Goal: Find specific page/section: Find specific page/section

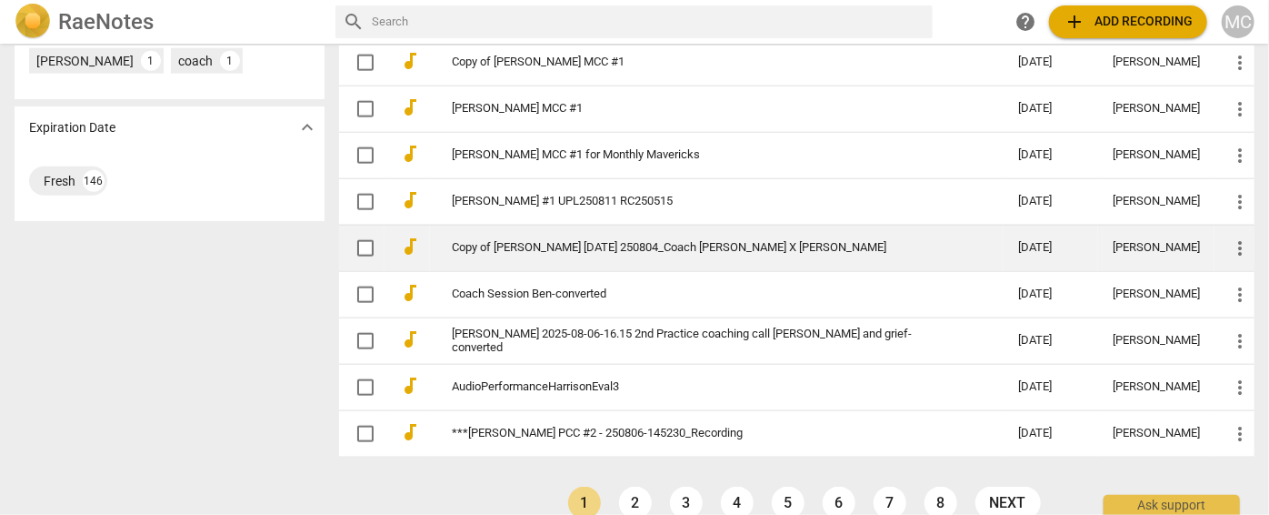
scroll to position [979, 0]
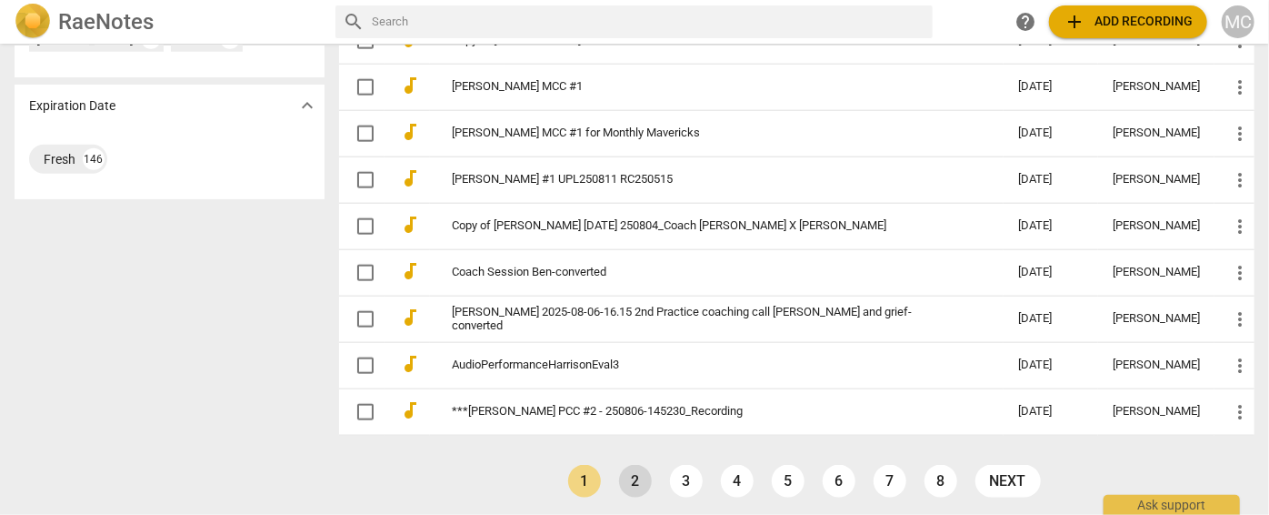
click at [625, 470] on link "2" at bounding box center [635, 481] width 33 height 33
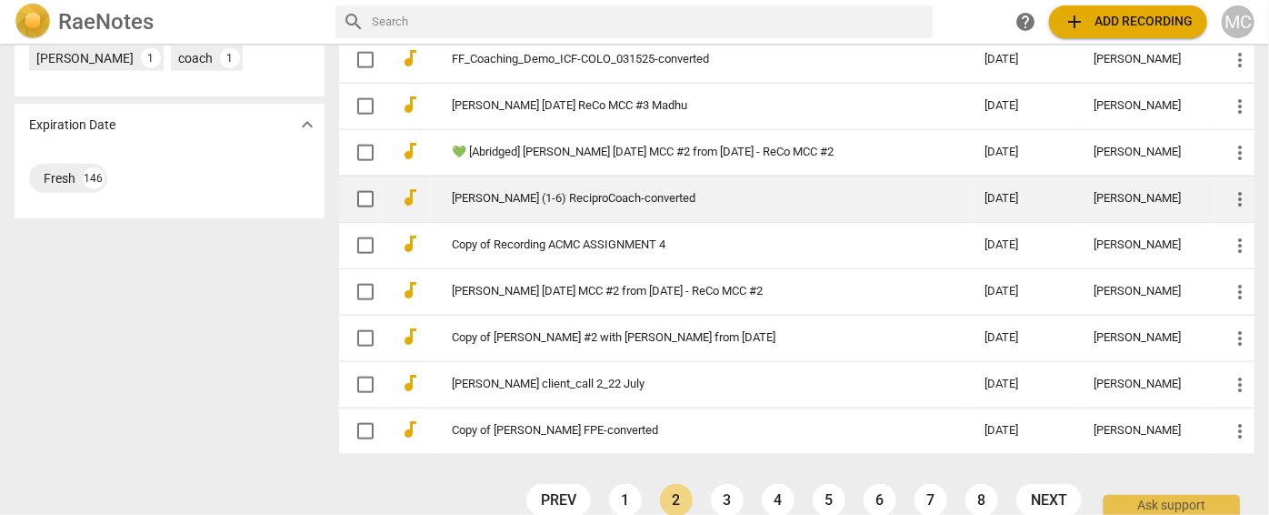
scroll to position [979, 0]
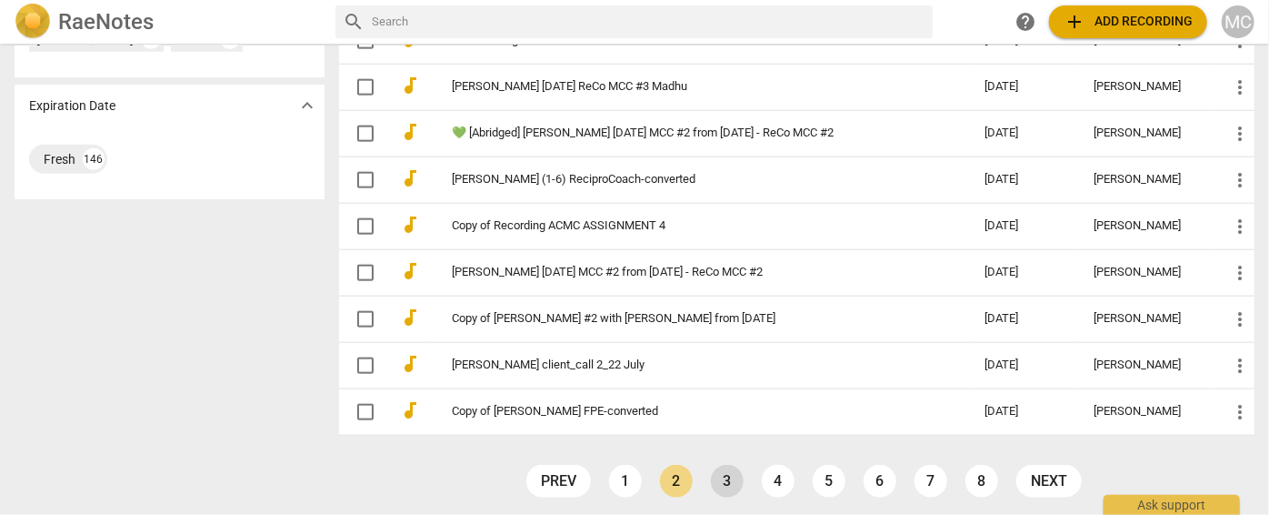
click at [726, 467] on link "3" at bounding box center [727, 481] width 33 height 33
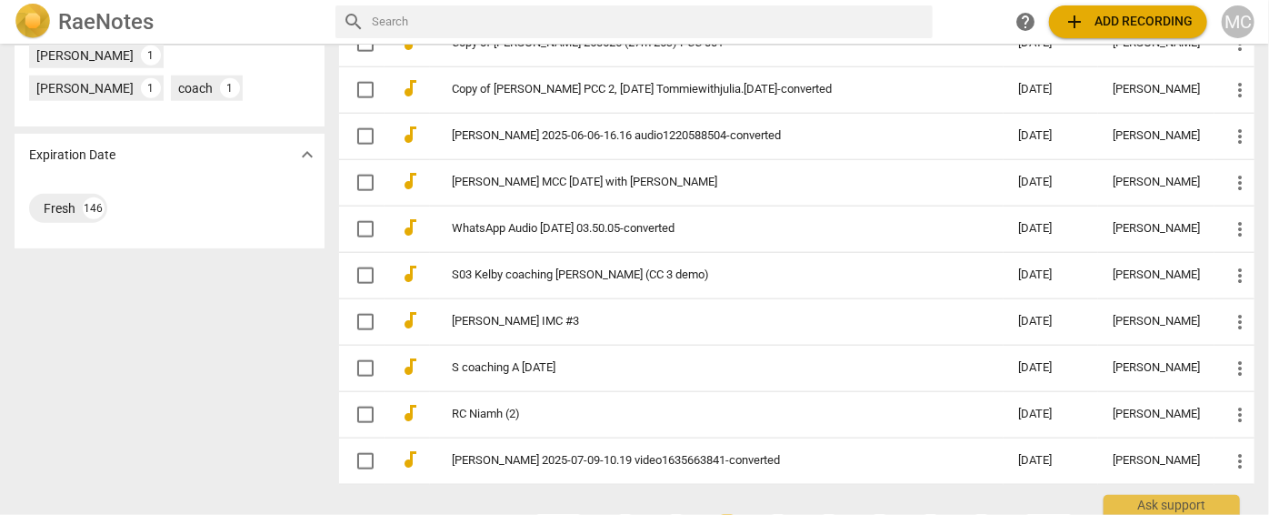
scroll to position [979, 0]
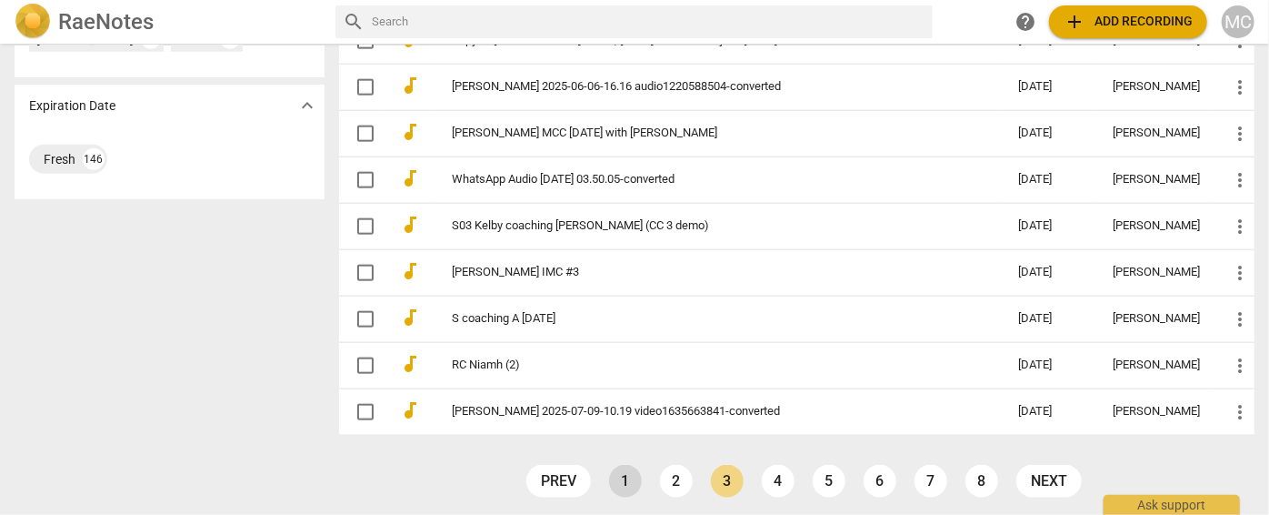
click at [625, 476] on link "1" at bounding box center [625, 481] width 33 height 33
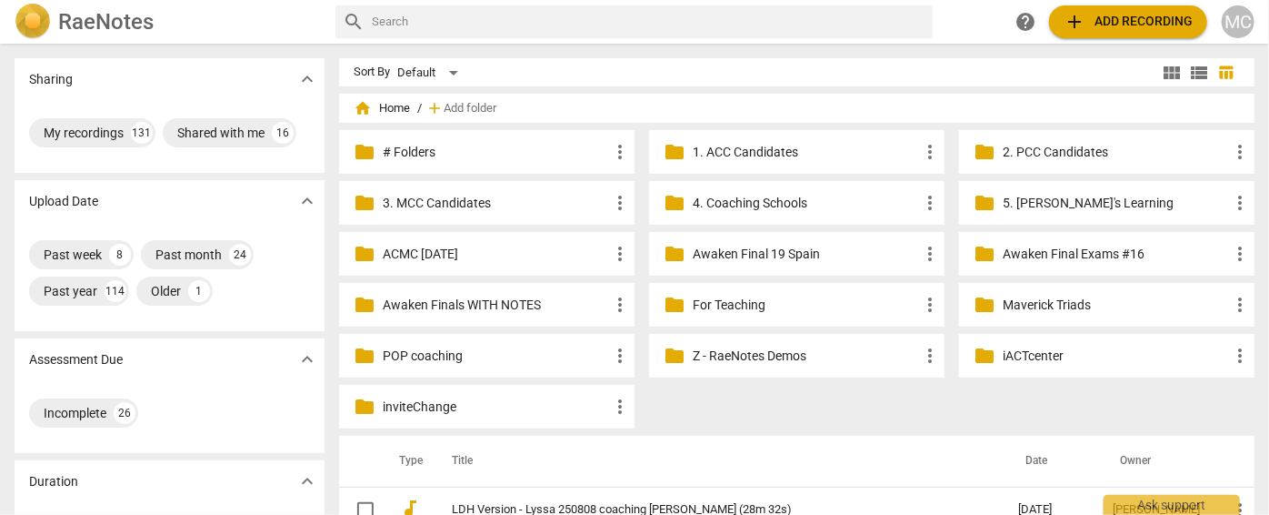
click at [1053, 202] on p "5. [PERSON_NAME]'s Learning" at bounding box center [1116, 203] width 226 height 19
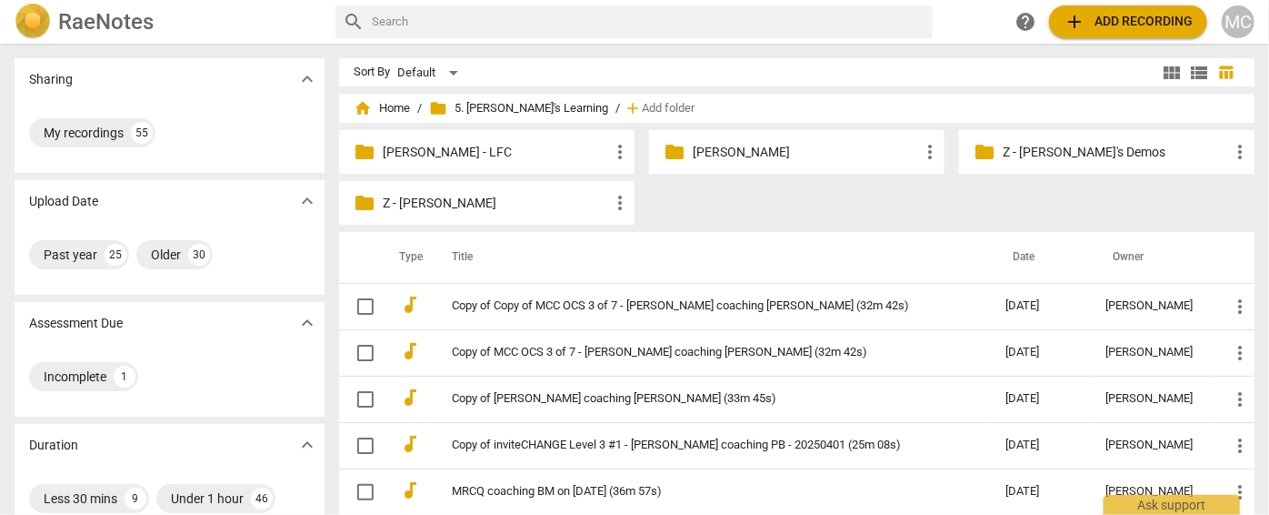
scroll to position [82, 0]
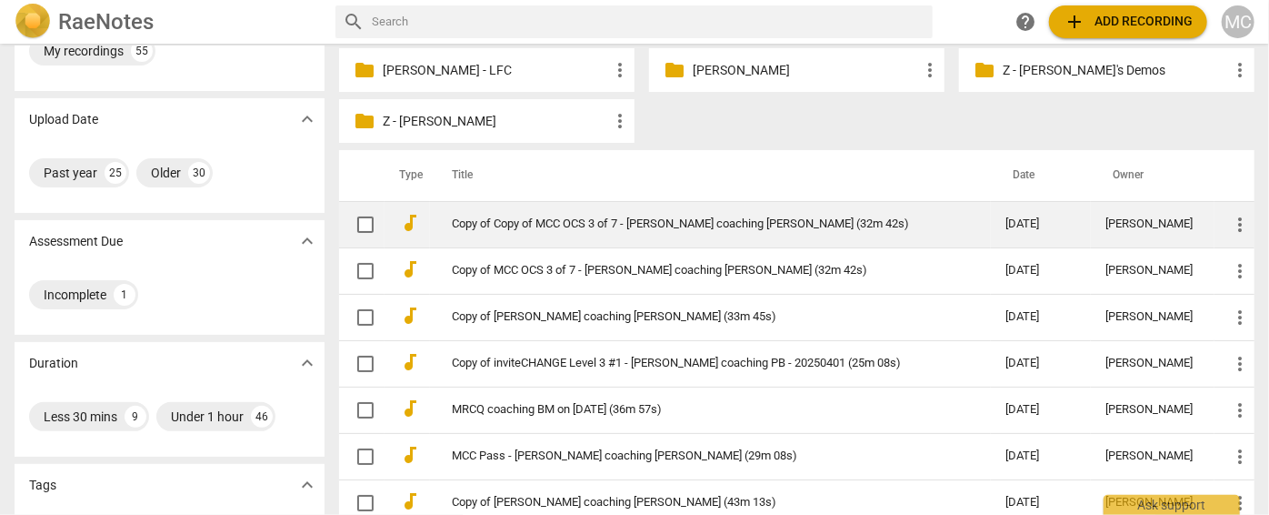
click at [575, 223] on link "Copy of Copy of MCC OCS 3 of 7 - [PERSON_NAME] coaching [PERSON_NAME] (32m 42s)" at bounding box center [696, 224] width 488 height 14
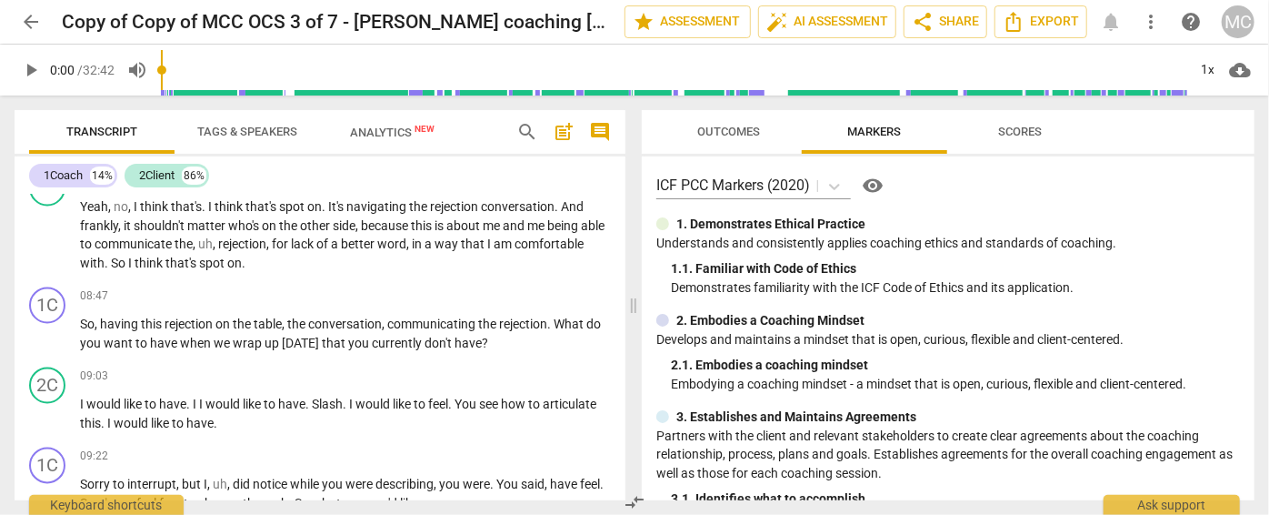
scroll to position [1900, 0]
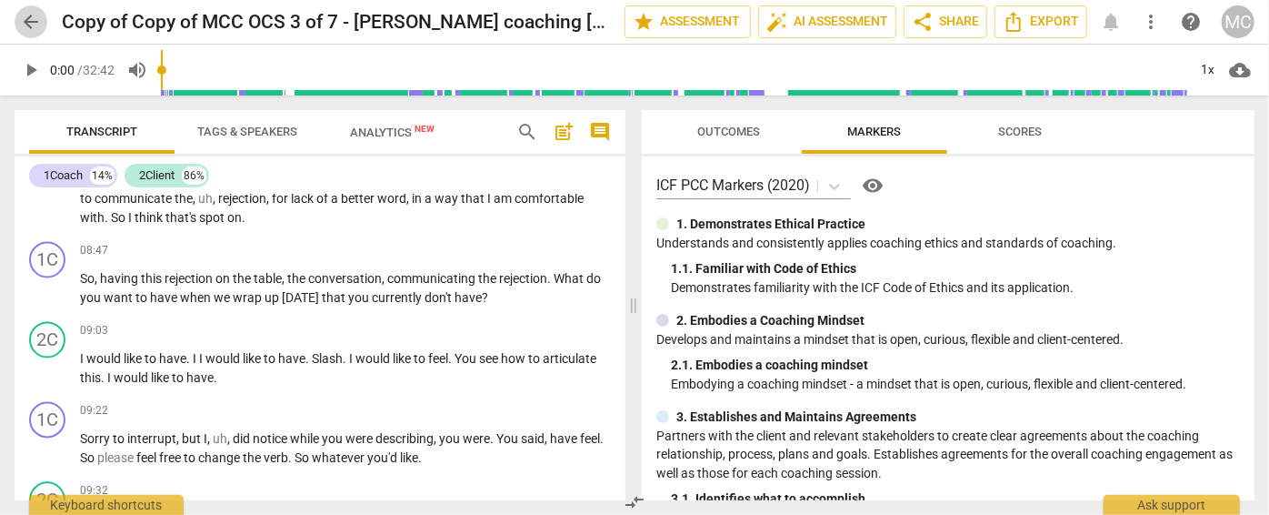
click at [29, 28] on span "arrow_back" at bounding box center [31, 22] width 22 height 22
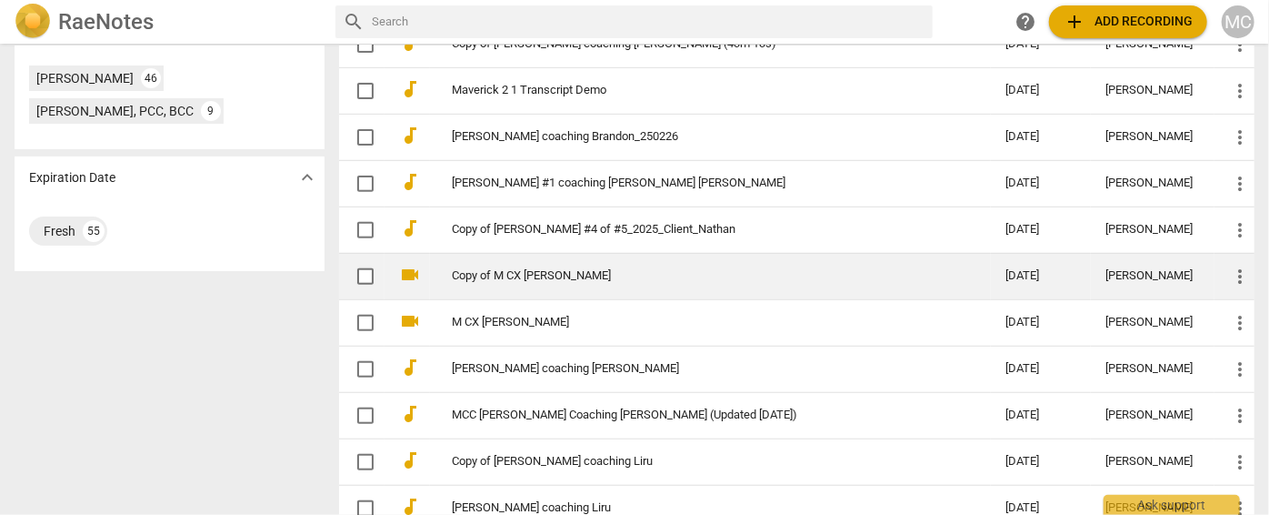
scroll to position [578, 0]
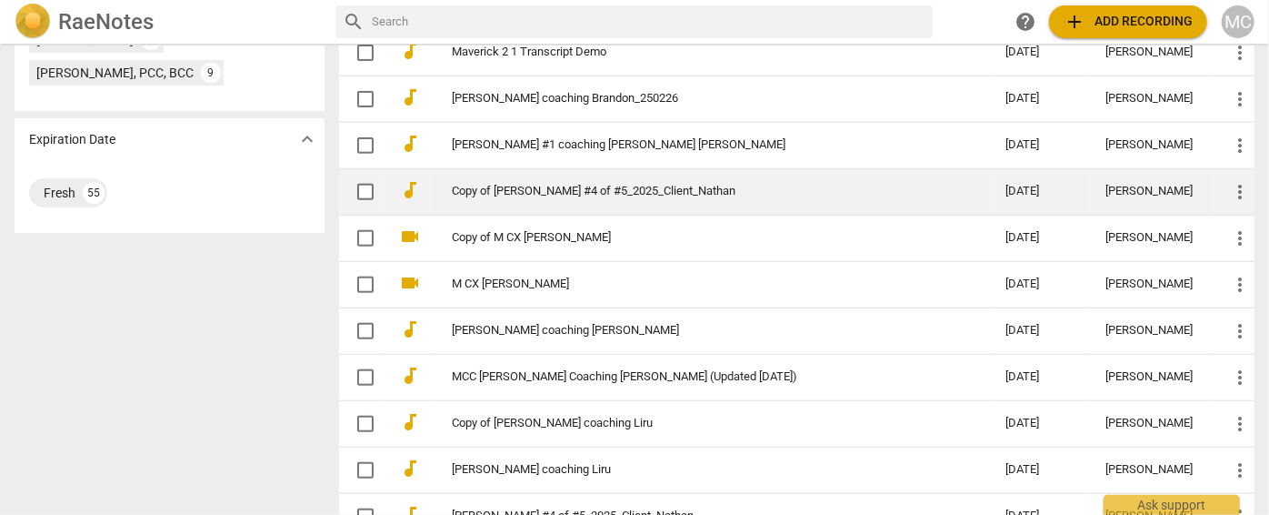
click at [512, 188] on link "Copy of [PERSON_NAME] #4 of #5_2025_Client_Nathan" at bounding box center [696, 192] width 488 height 14
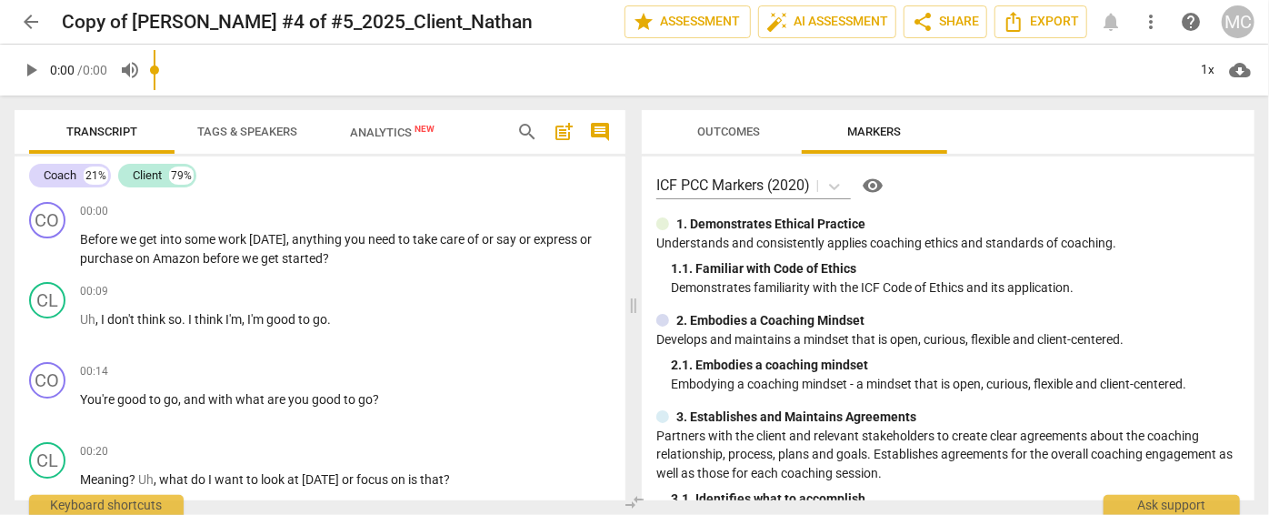
click at [36, 26] on span "arrow_back" at bounding box center [31, 22] width 22 height 22
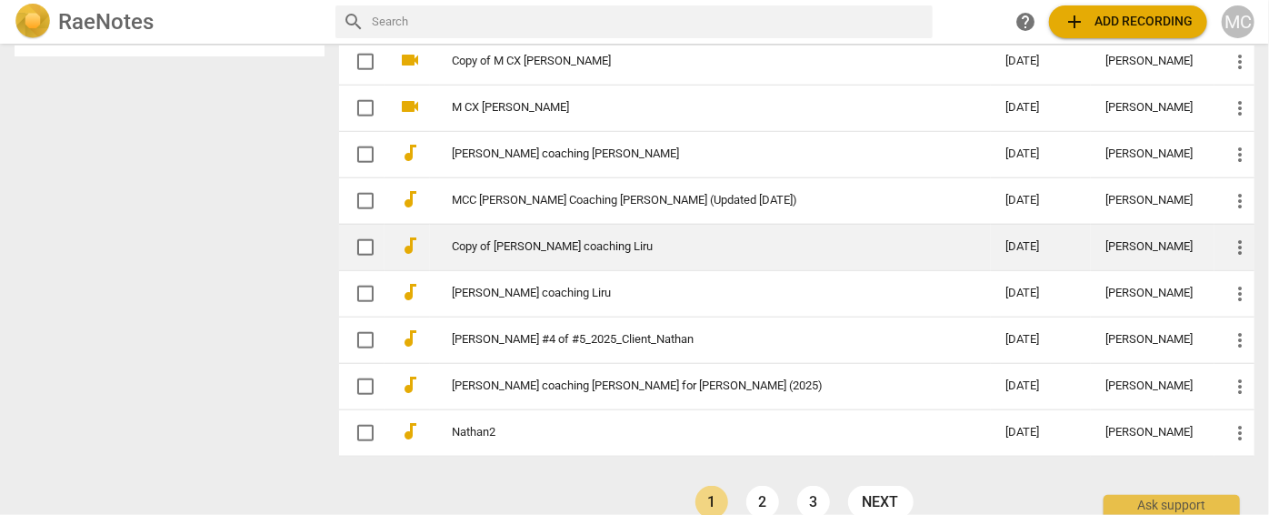
scroll to position [776, 0]
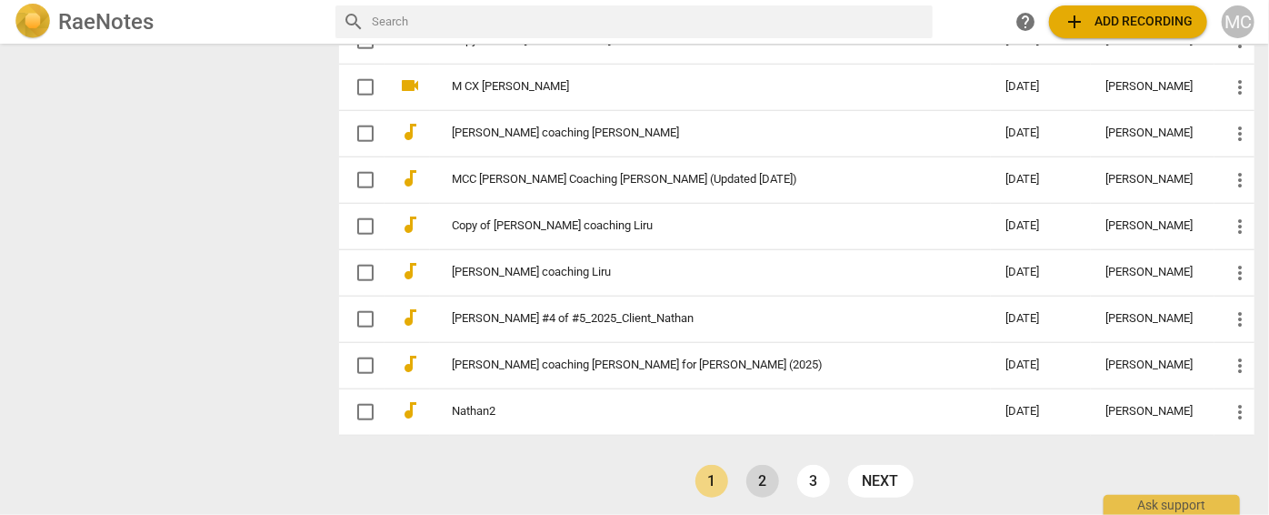
click at [756, 476] on link "2" at bounding box center [763, 481] width 33 height 33
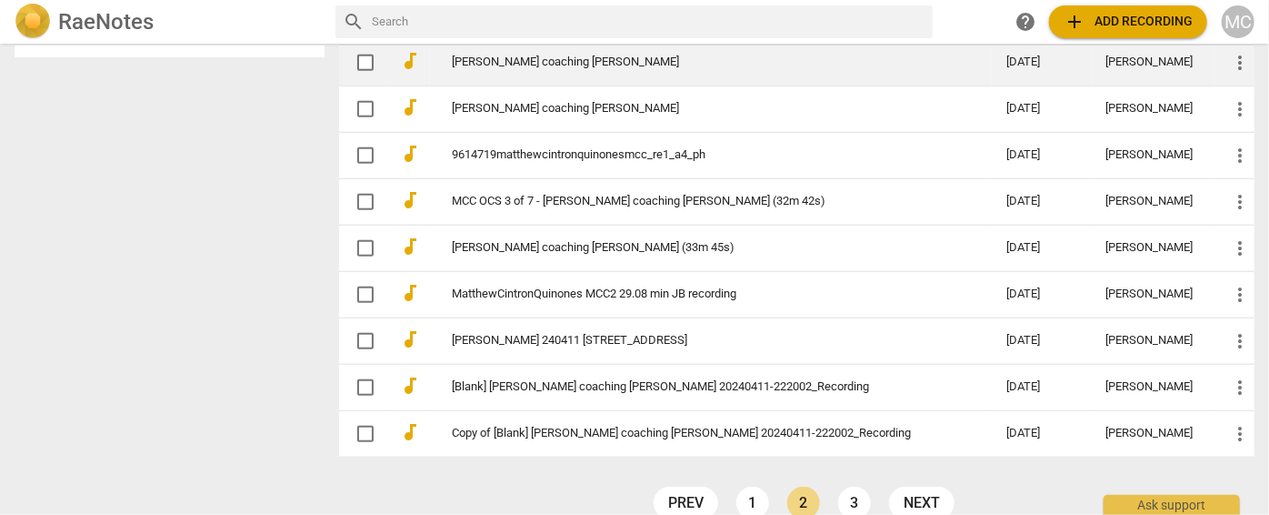
scroll to position [776, 0]
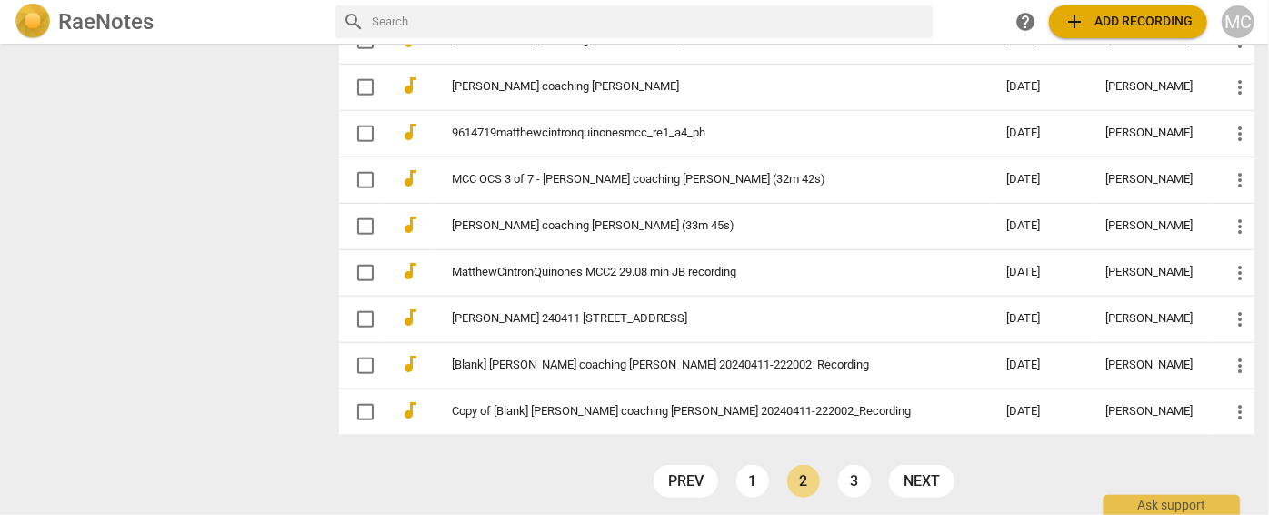
click at [866, 486] on li "3" at bounding box center [854, 481] width 33 height 33
click at [858, 479] on link "3" at bounding box center [854, 481] width 33 height 33
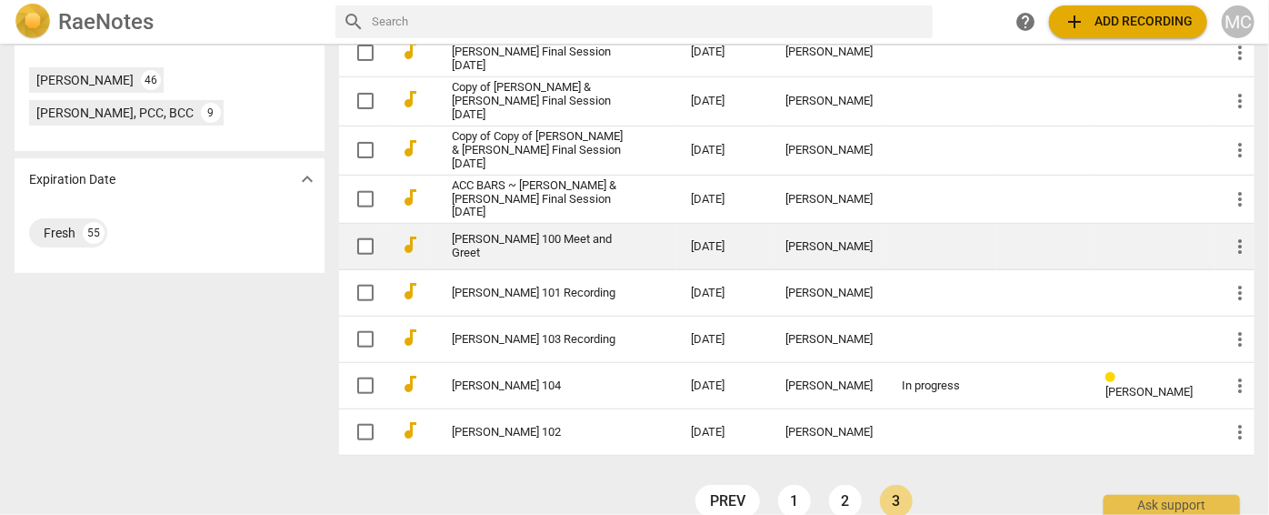
scroll to position [584, 0]
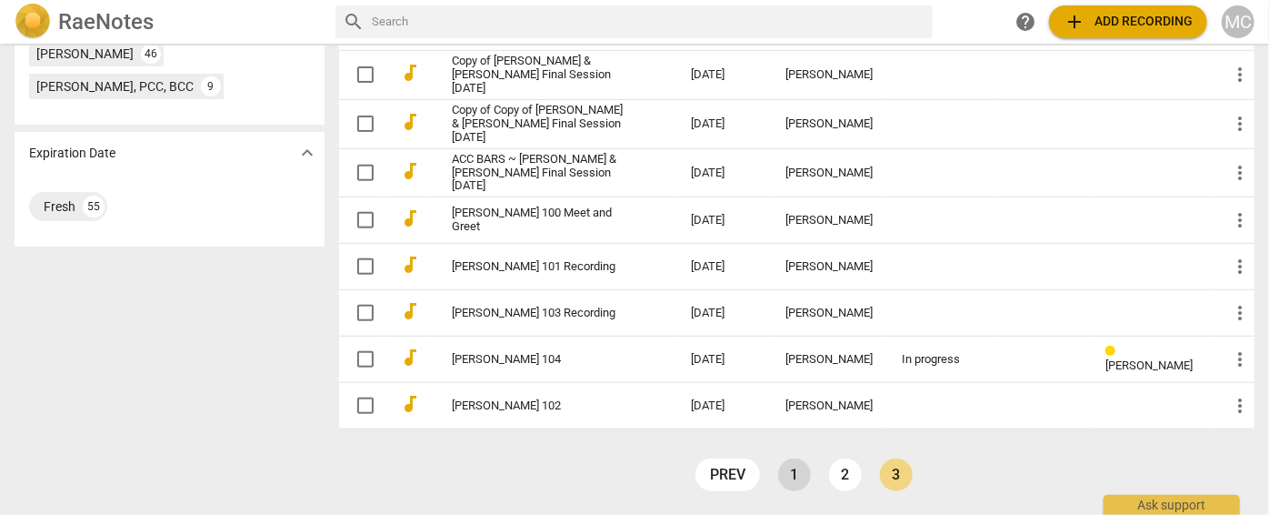
click at [786, 475] on link "1" at bounding box center [794, 474] width 33 height 33
